Goal: Transaction & Acquisition: Purchase product/service

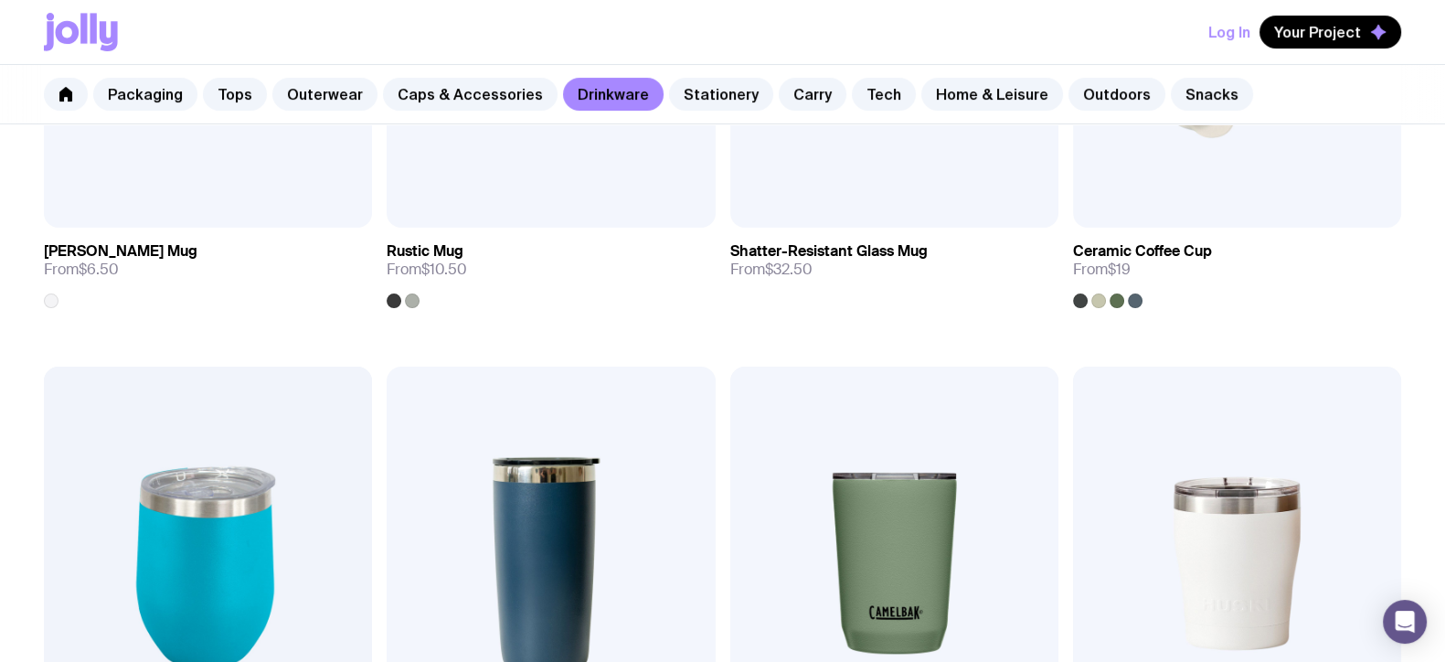
scroll to position [913, 0]
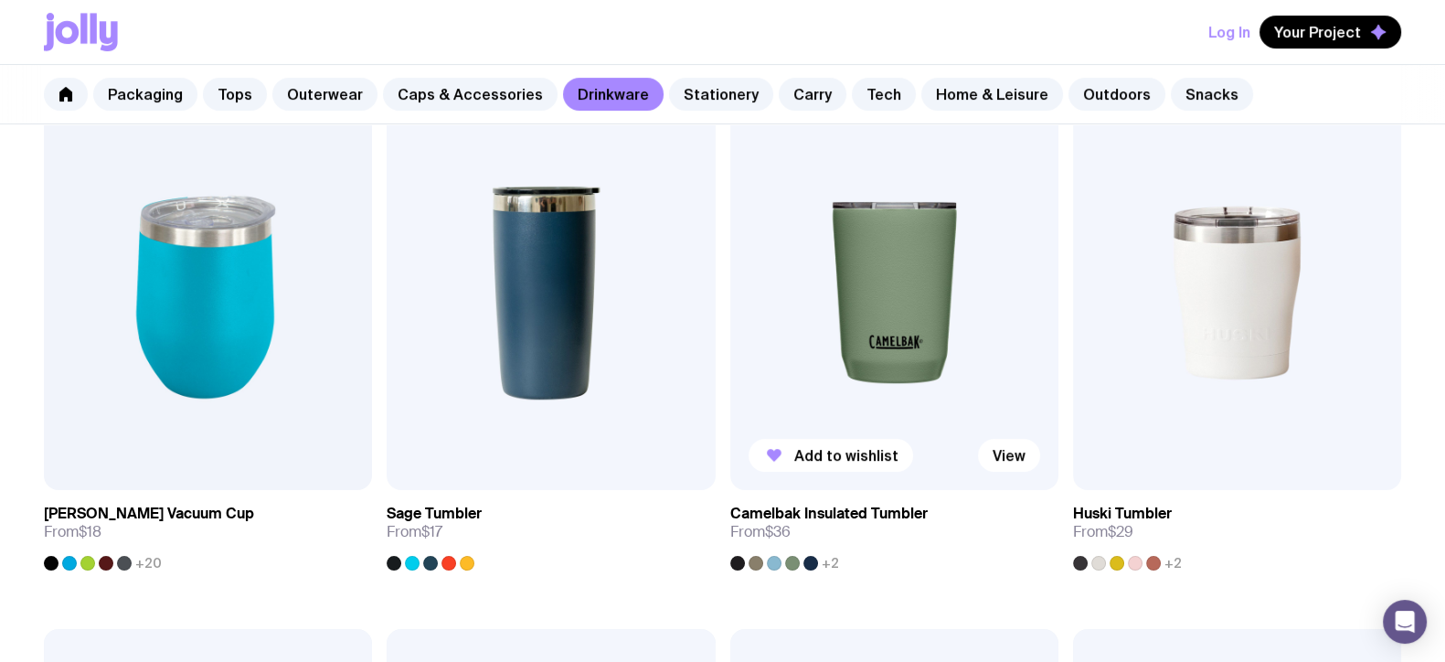
click at [830, 274] on img at bounding box center [894, 293] width 328 height 394
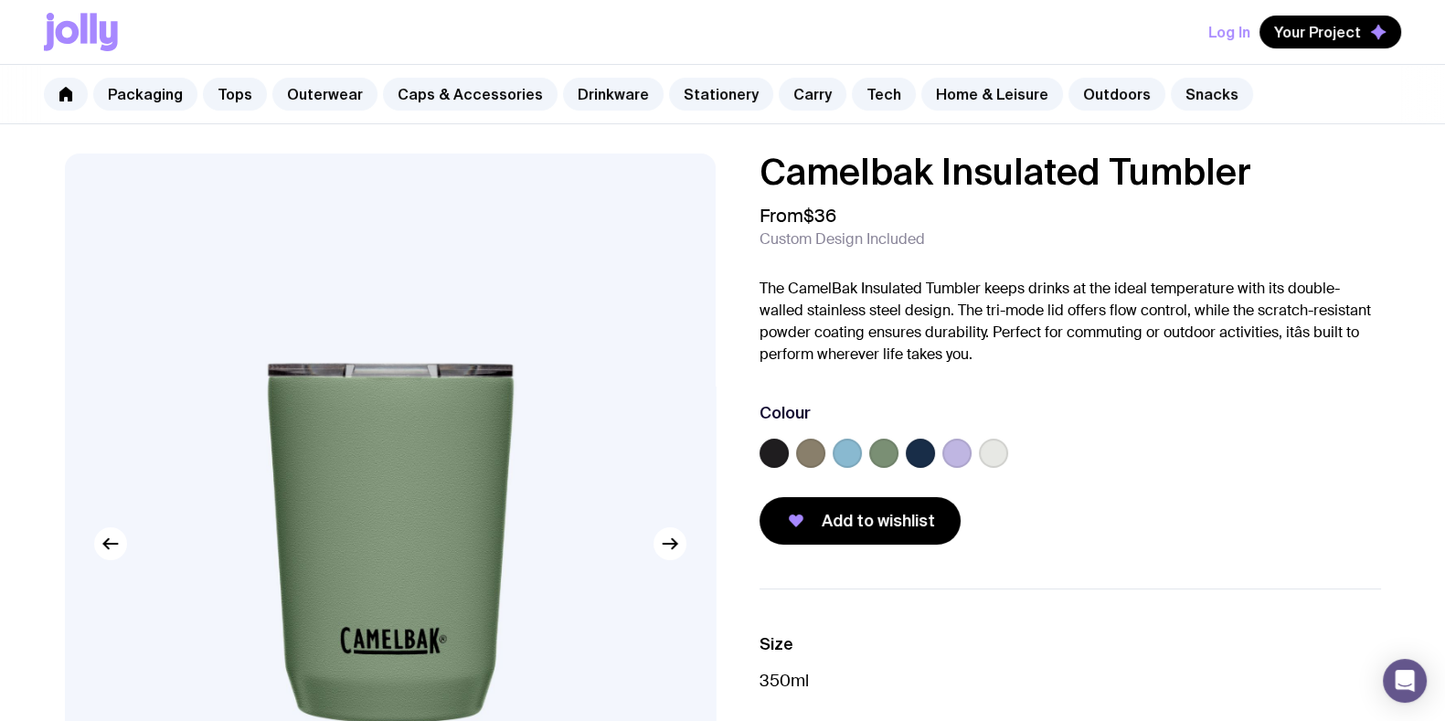
click at [988, 222] on div "From $36 Custom Design Included" at bounding box center [1069, 227] width 621 height 44
click at [916, 452] on label at bounding box center [920, 453] width 29 height 29
click at [0, 0] on input "radio" at bounding box center [0, 0] width 0 height 0
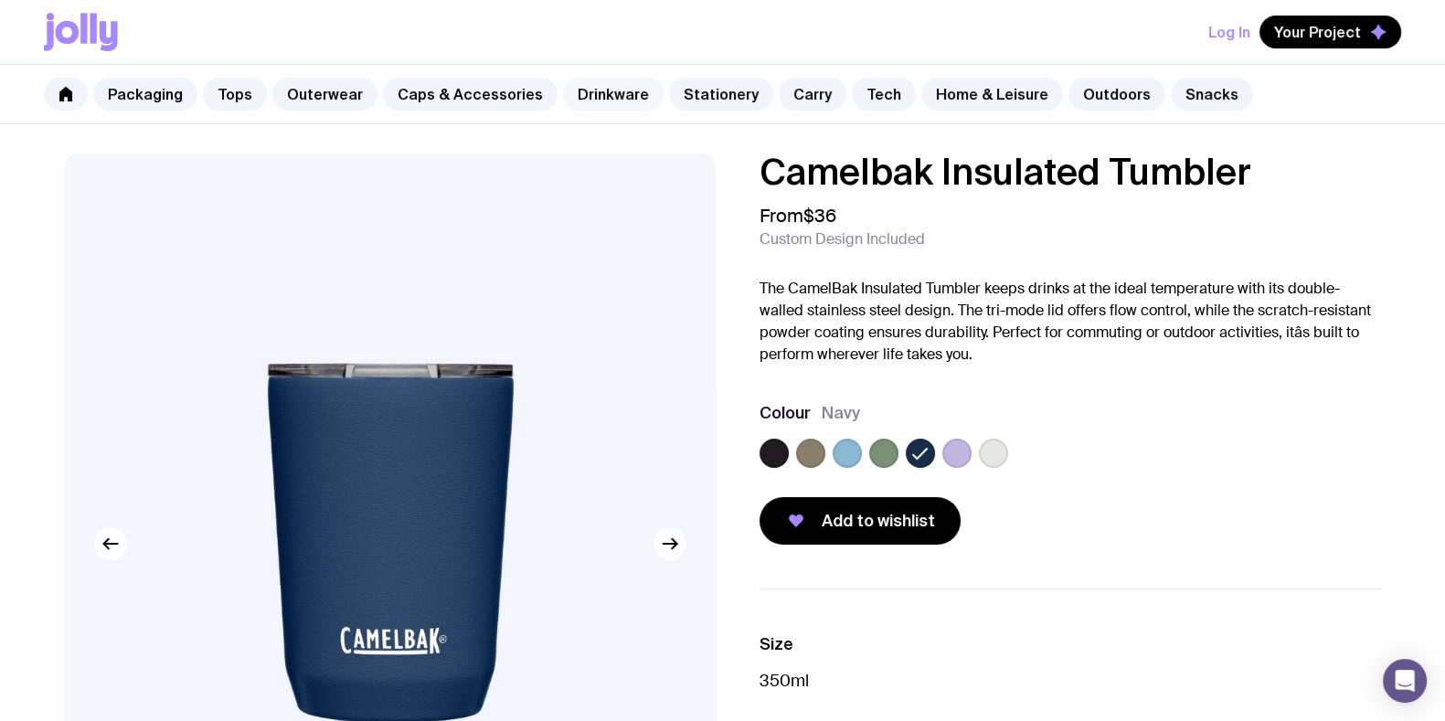
click at [607, 103] on link "Drinkware" at bounding box center [613, 94] width 101 height 33
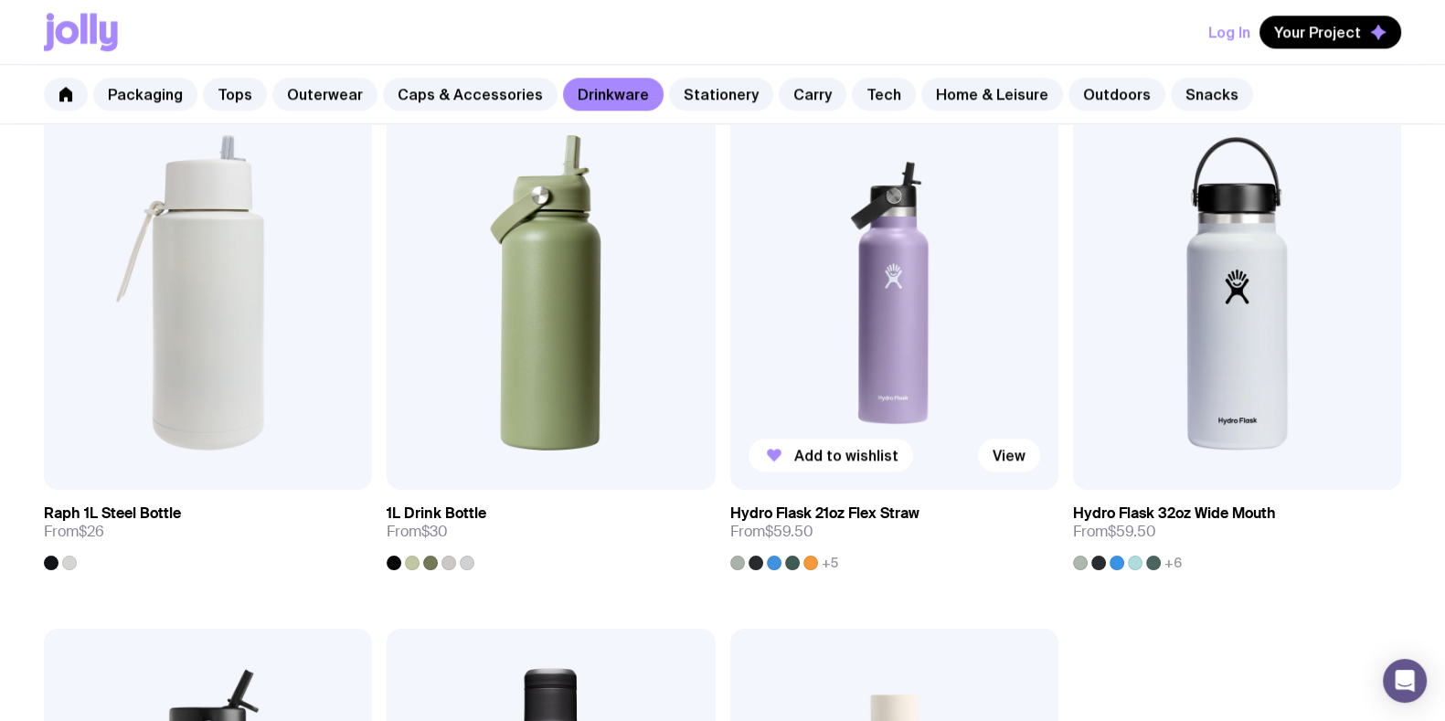
scroll to position [2399, 0]
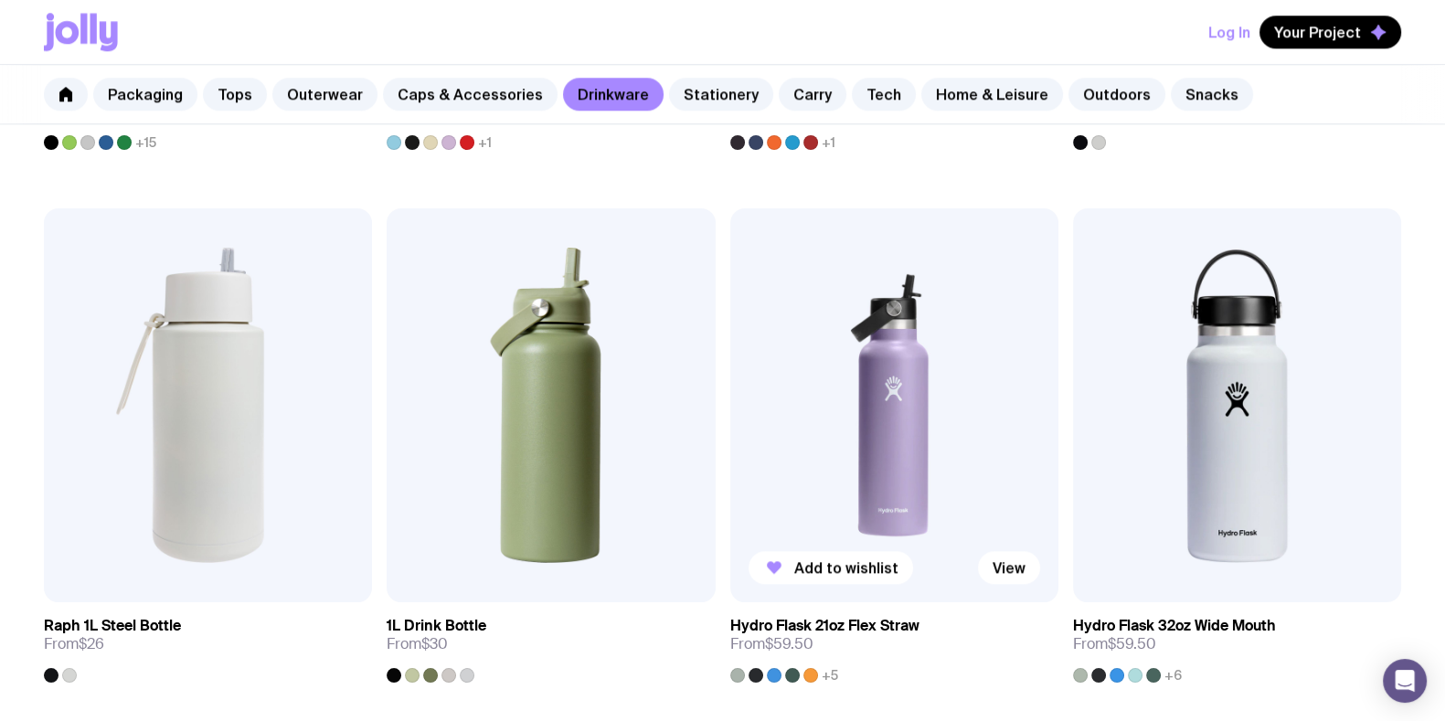
click at [850, 371] on img at bounding box center [894, 405] width 328 height 394
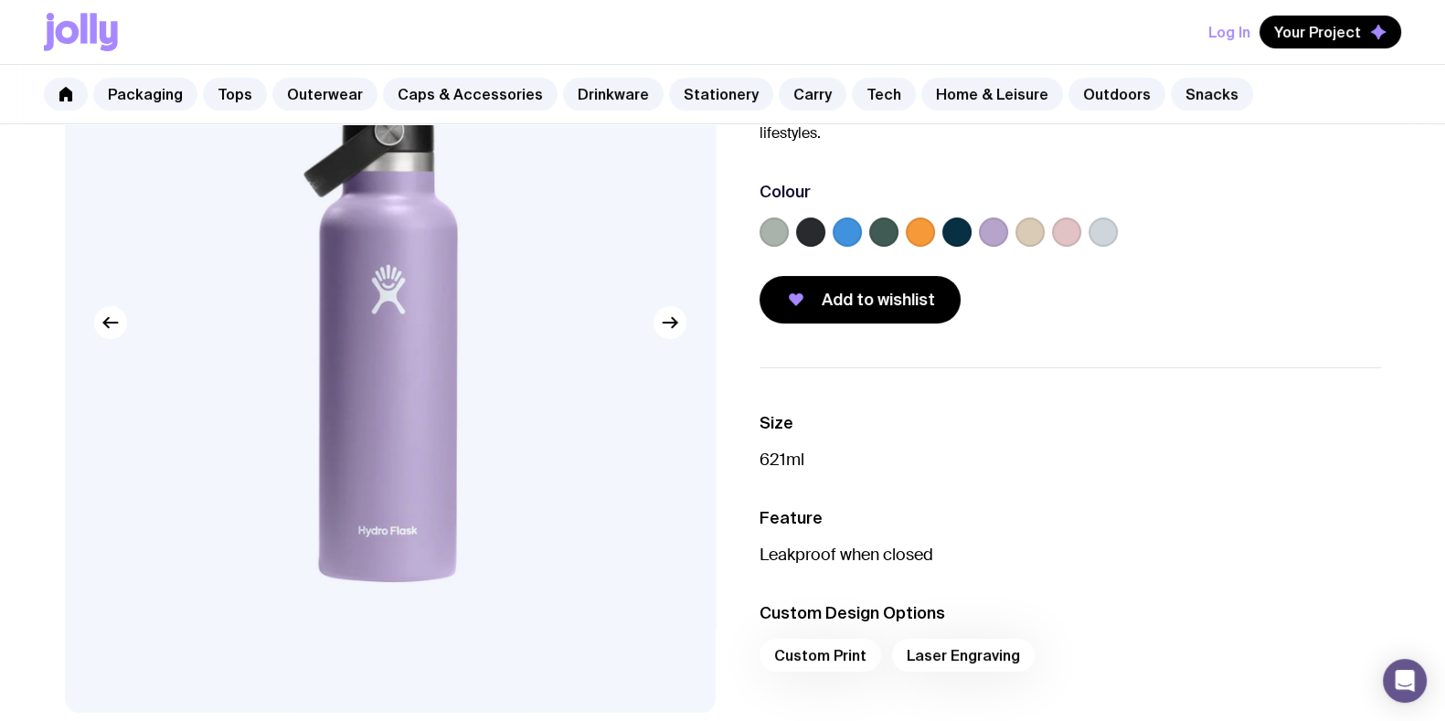
scroll to position [228, 0]
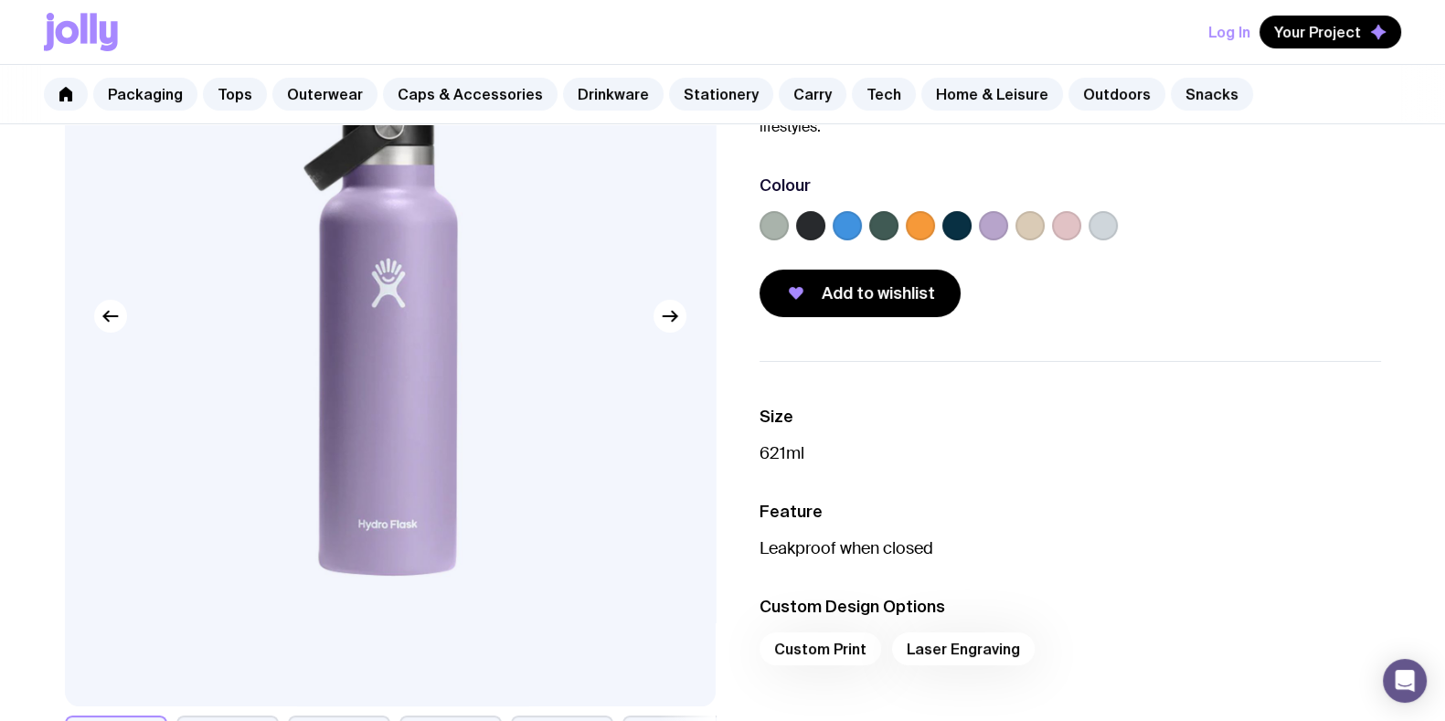
click at [963, 230] on label at bounding box center [956, 225] width 29 height 29
click at [0, 0] on input "radio" at bounding box center [0, 0] width 0 height 0
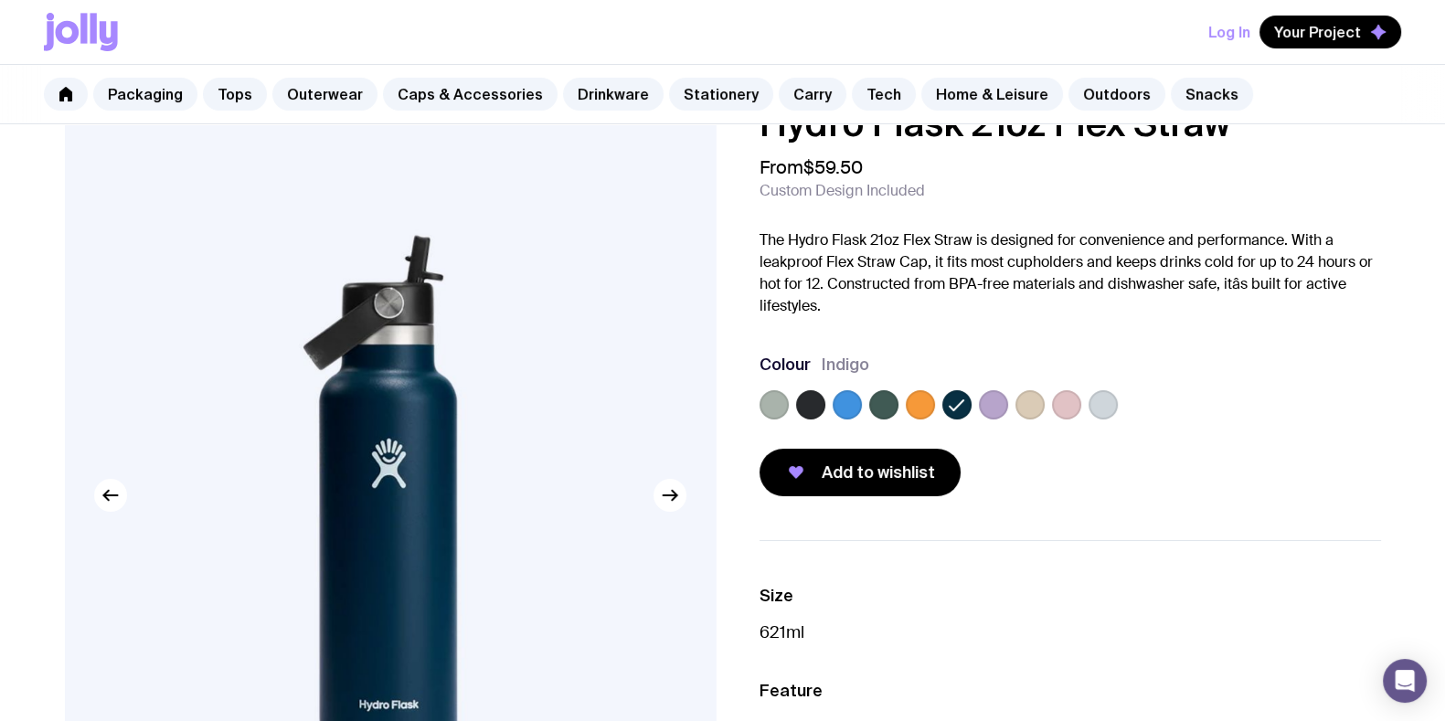
scroll to position [0, 0]
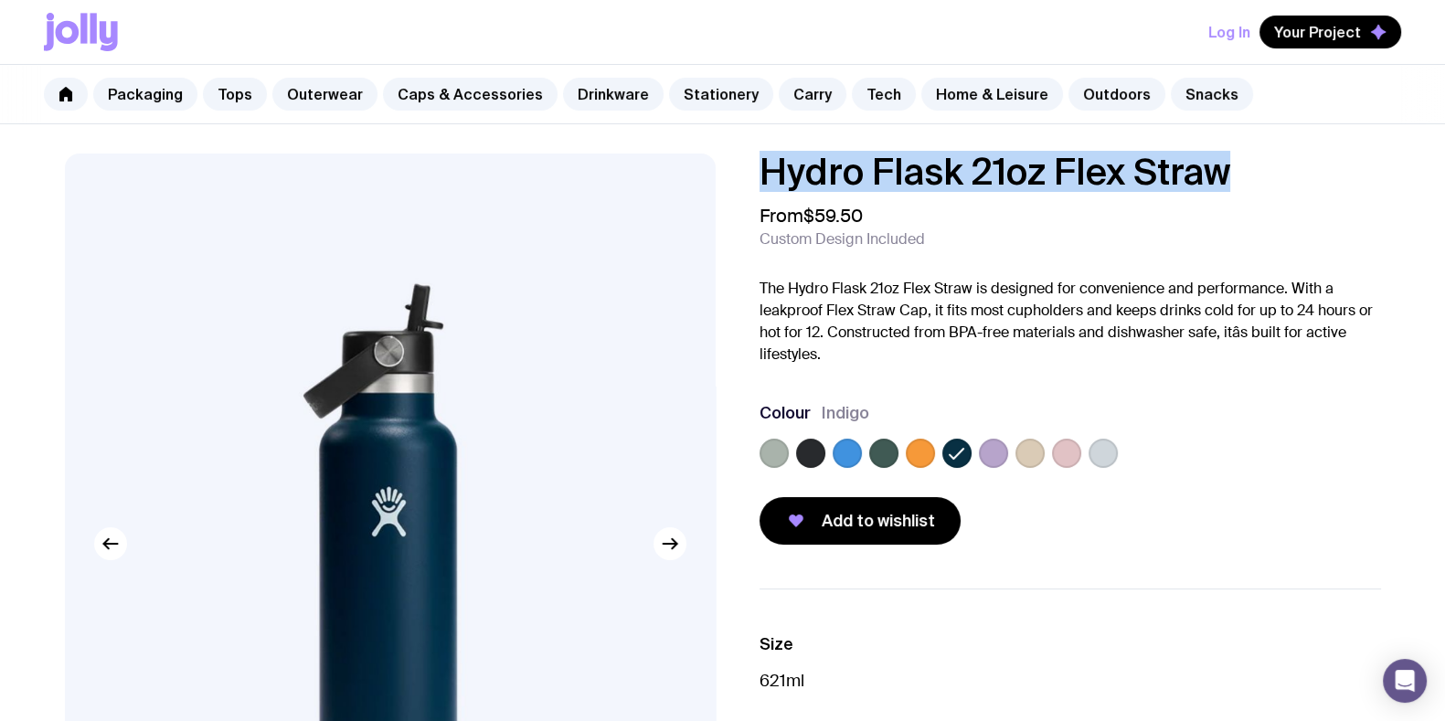
drag, startPoint x: 1229, startPoint y: 166, endPoint x: 748, endPoint y: 173, distance: 480.7
click at [748, 173] on div "Hydro Flask 21oz Flex Straw From $59.50 Custom Design Included The Hydro Flask …" at bounding box center [1055, 349] width 651 height 391
copy h1 "Hydro Flask 21oz Flex Straw"
